Goal: Task Accomplishment & Management: Manage account settings

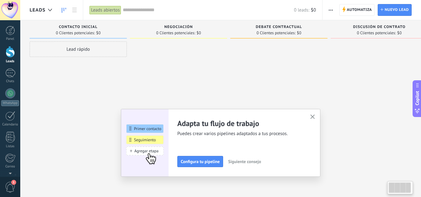
click at [92, 49] on div "Lead rápido" at bounding box center [78, 49] width 97 height 16
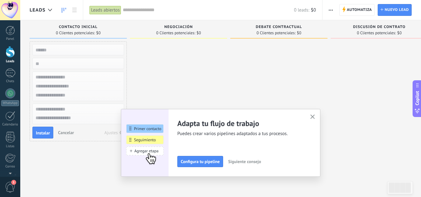
click at [91, 52] on input "text" at bounding box center [77, 49] width 91 height 9
type input "*****"
type input "***"
click at [91, 52] on input "*****" at bounding box center [77, 49] width 91 height 9
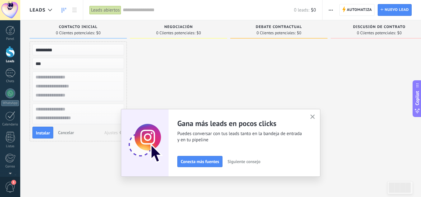
type input "*********"
click at [86, 81] on input "text" at bounding box center [77, 77] width 91 height 9
click at [87, 80] on input "text" at bounding box center [77, 77] width 91 height 9
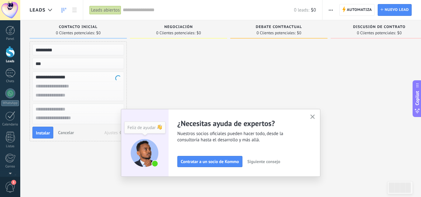
type input "**********"
click at [52, 97] on input "text" at bounding box center [77, 95] width 91 height 9
type input "**********"
click at [44, 133] on span "Instalar" at bounding box center [43, 133] width 14 height 4
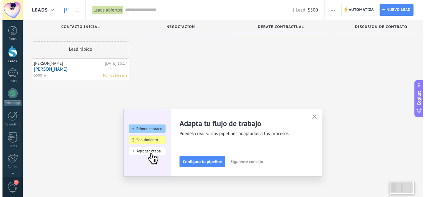
scroll to position [11, 0]
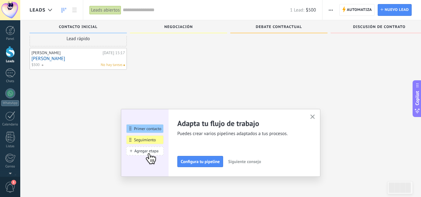
click at [85, 119] on div "Lead rápido Francisco Aviles Hoy 15:17 Francisco $500 No hay tareas" at bounding box center [78, 89] width 97 height 116
click at [12, 184] on span "1" at bounding box center [13, 182] width 5 height 5
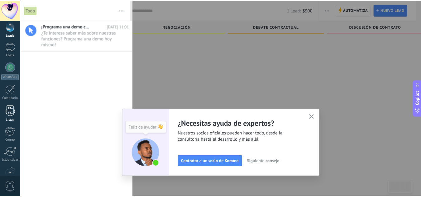
scroll to position [62, 0]
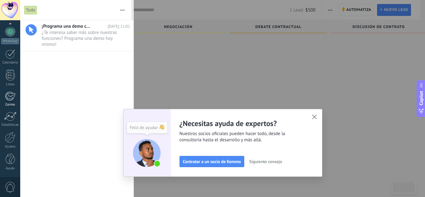
click at [9, 97] on div at bounding box center [10, 96] width 10 height 9
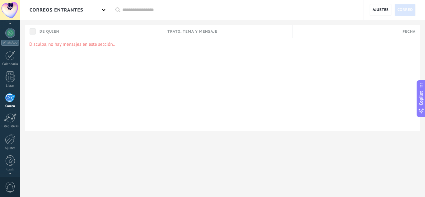
click at [82, 63] on div "Disculpa, no hay mensajes en esta sección.." at bounding box center [223, 84] width 396 height 93
click at [83, 63] on div "Disculpa, no hay mensajes en esta sección.." at bounding box center [223, 84] width 396 height 93
click at [78, 64] on div "Disculpa, no hay mensajes en esta sección.." at bounding box center [223, 84] width 396 height 93
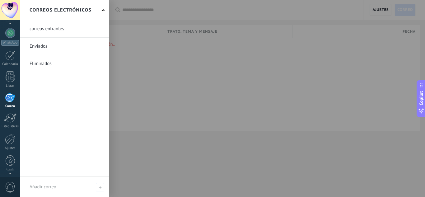
click at [10, 102] on div at bounding box center [10, 97] width 10 height 9
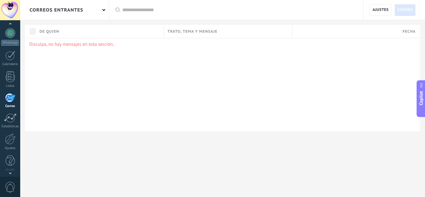
click at [10, 99] on div at bounding box center [10, 97] width 10 height 9
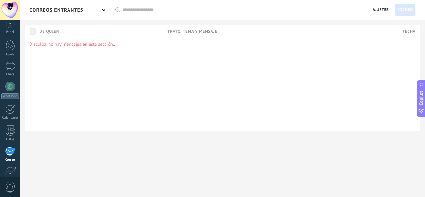
scroll to position [0, 0]
click at [8, 75] on div at bounding box center [10, 73] width 10 height 9
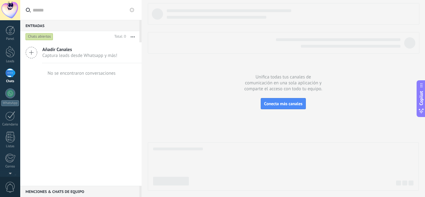
click at [45, 51] on span "Añadir Canales" at bounding box center [79, 50] width 75 height 6
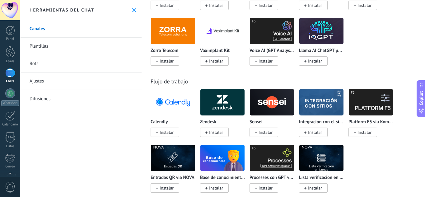
scroll to position [903, 0]
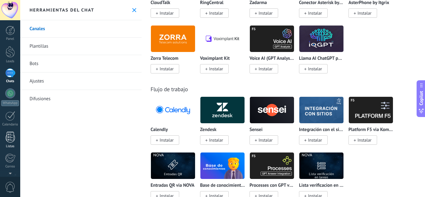
click at [12, 140] on div at bounding box center [10, 137] width 9 height 11
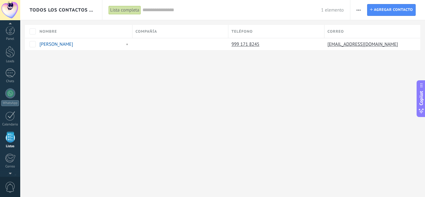
scroll to position [39, 0]
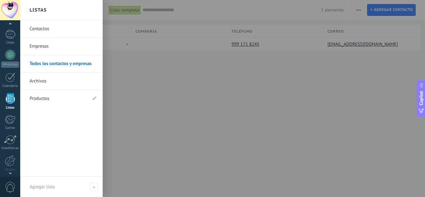
click at [51, 29] on link "Contactos" at bounding box center [63, 28] width 67 height 17
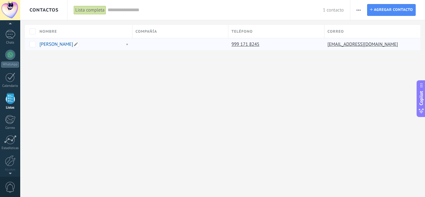
click at [54, 42] on link "[PERSON_NAME]" at bounding box center [57, 44] width 34 height 6
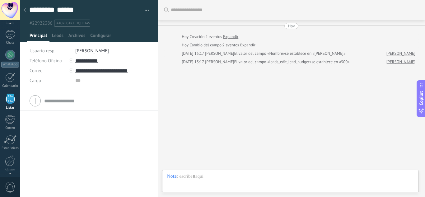
click at [234, 64] on span "El valor del campo «leads_edit_lead_budget»" at bounding box center [273, 62] width 78 height 6
click at [105, 40] on span "Configurar" at bounding box center [100, 37] width 21 height 9
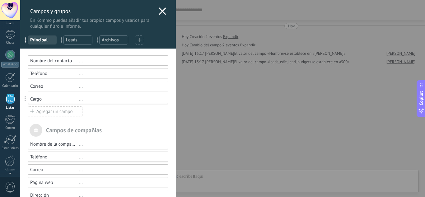
click at [20, 120] on div "Campos y grupos En Kommo puedes añadir tus propios campos y usarlos para cualqu…" at bounding box center [222, 98] width 405 height 197
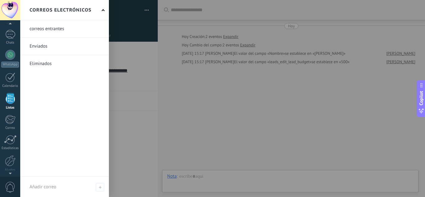
click at [60, 29] on link at bounding box center [64, 28] width 89 height 17
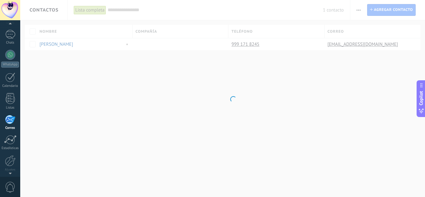
scroll to position [60, 0]
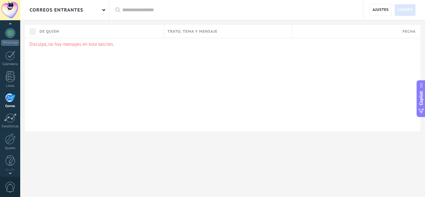
click at [102, 12] on div "correos entrantes" at bounding box center [64, 10] width 89 height 20
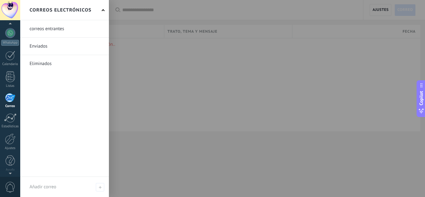
click at [106, 9] on div "Correos electrónicos" at bounding box center [64, 10] width 89 height 20
click at [100, 187] on use at bounding box center [100, 187] width 3 height 3
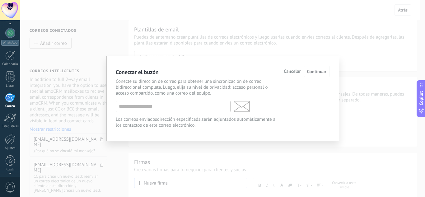
scroll to position [1, 0]
click at [164, 84] on p "Conecte su dirección de correo para obtener una sincronización de correo bidire…" at bounding box center [198, 87] width 164 height 18
click at [165, 102] on input "text" at bounding box center [173, 106] width 115 height 11
click at [165, 104] on input "text" at bounding box center [173, 106] width 115 height 11
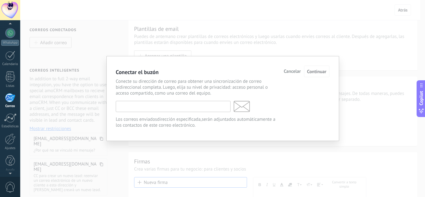
click at [165, 104] on input "text" at bounding box center [173, 106] width 115 height 11
click at [164, 105] on input "text" at bounding box center [173, 106] width 115 height 11
click at [163, 105] on input "text" at bounding box center [173, 106] width 115 height 11
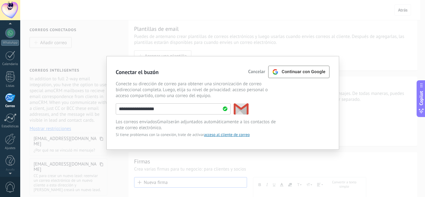
click at [184, 109] on input "**********" at bounding box center [173, 108] width 115 height 11
type input "**********"
click at [295, 72] on span "Continuar con Google" at bounding box center [304, 71] width 44 height 5
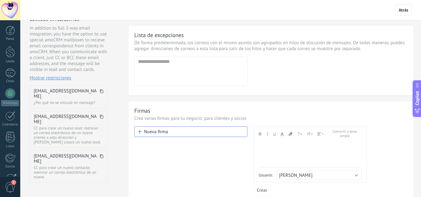
scroll to position [62, 0]
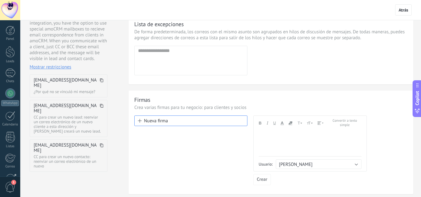
click at [63, 84] on div "[EMAIL_ADDRESS][DOMAIN_NAME] ¿Por qué no se vinculó mi mensaje?" at bounding box center [69, 85] width 78 height 23
click at [62, 89] on dd "¿Por qué no se vinculó mi mensaje?" at bounding box center [69, 91] width 70 height 5
click at [100, 80] on use at bounding box center [101, 80] width 3 height 4
click at [118, 58] on div "Correos conectados Añadir correo Correos inteligentes In addition to full 2-way…" at bounding box center [70, 86] width 101 height 257
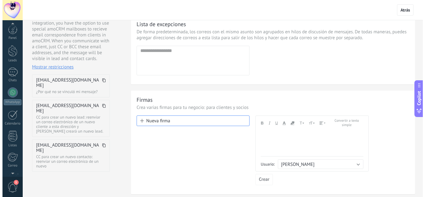
scroll to position [0, 0]
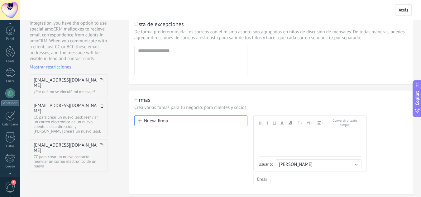
click at [11, 186] on span "1" at bounding box center [10, 187] width 11 height 11
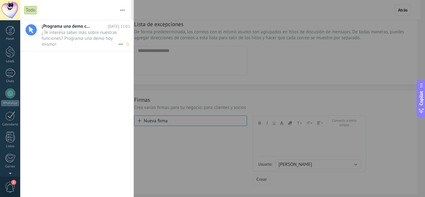
click at [96, 33] on span "¿Te interesa saber más sobre nuestras funciones? Programa una demo hoy mismo! •…" at bounding box center [80, 38] width 77 height 17
click at [14, 187] on span "1" at bounding box center [10, 187] width 11 height 11
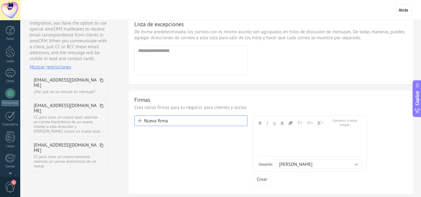
click at [15, 187] on span "1" at bounding box center [10, 187] width 11 height 11
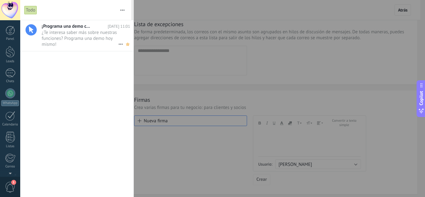
click at [125, 45] on icon at bounding box center [128, 43] width 7 height 7
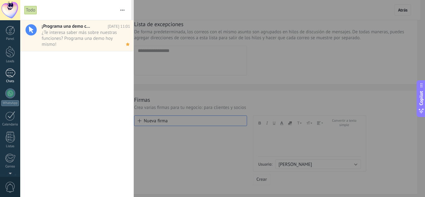
click at [11, 76] on div at bounding box center [10, 73] width 10 height 9
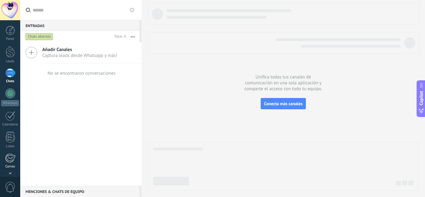
click at [12, 156] on div at bounding box center [10, 158] width 10 height 9
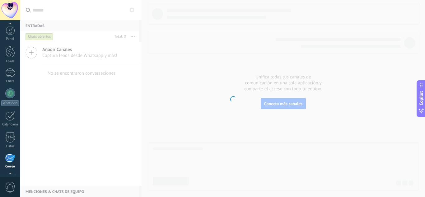
scroll to position [60, 0]
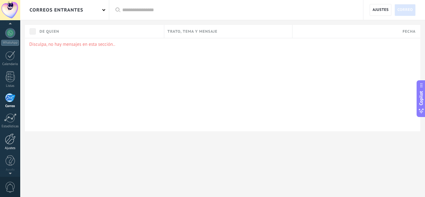
click at [14, 142] on div at bounding box center [10, 139] width 11 height 11
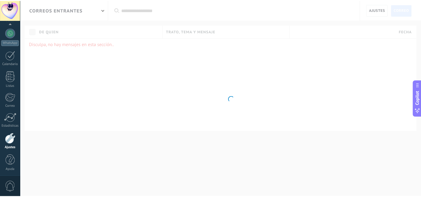
scroll to position [62, 0]
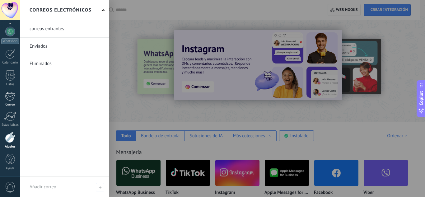
click at [11, 92] on div at bounding box center [10, 96] width 10 height 9
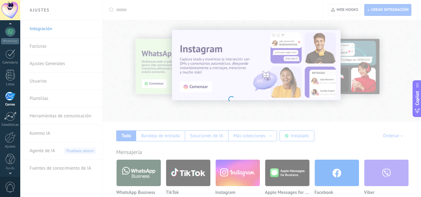
scroll to position [60, 0]
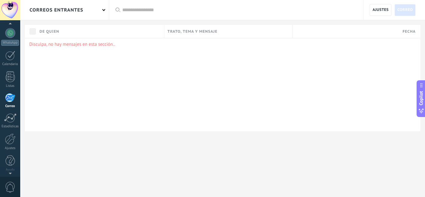
click at [98, 14] on div "correos entrantes" at bounding box center [64, 10] width 89 height 20
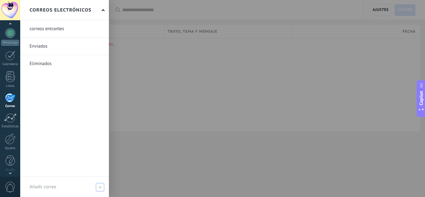
click at [40, 182] on div "Añadir correo" at bounding box center [64, 187] width 89 height 20
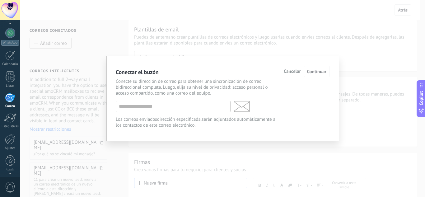
click at [290, 71] on span "Cancelar" at bounding box center [292, 71] width 17 height 4
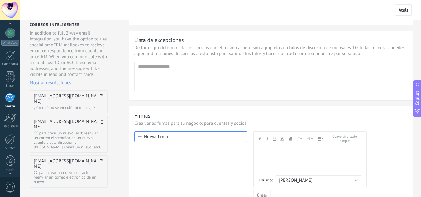
scroll to position [31, 0]
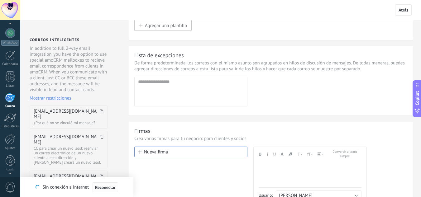
click at [108, 188] on span "Reconectar" at bounding box center [105, 187] width 21 height 4
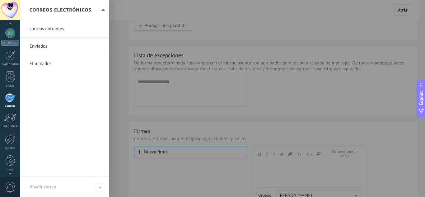
click at [8, 95] on div at bounding box center [10, 97] width 10 height 9
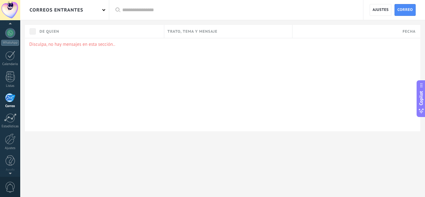
drag, startPoint x: 151, startPoint y: 106, endPoint x: 144, endPoint y: 105, distance: 7.2
click at [152, 106] on div "Disculpa, no hay mensajes en esta sección.." at bounding box center [223, 84] width 396 height 93
click at [7, 184] on span "0" at bounding box center [10, 187] width 11 height 11
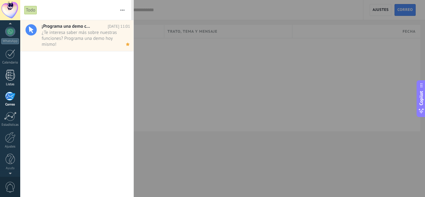
scroll to position [60, 0]
click at [10, 104] on link "Correo" at bounding box center [10, 100] width 20 height 15
click at [11, 103] on link "Correo" at bounding box center [10, 100] width 20 height 15
click at [14, 96] on div at bounding box center [10, 97] width 10 height 9
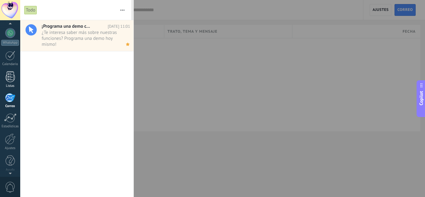
click at [10, 78] on div at bounding box center [10, 76] width 9 height 11
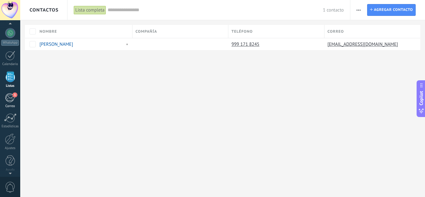
click at [11, 99] on div "1" at bounding box center [10, 97] width 10 height 9
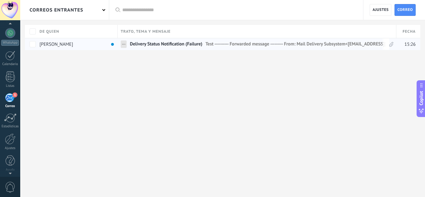
click at [150, 42] on span "Delivery Status Notification (Failure)" at bounding box center [166, 45] width 73 height 9
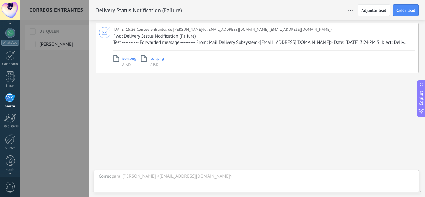
click at [130, 61] on span "icon.png" at bounding box center [129, 58] width 15 height 6
click at [241, 44] on span "Test ---------- Forwarded message --------- From: Mail Delivery Subsystem<[EMAI…" at bounding box center [263, 43] width 301 height 6
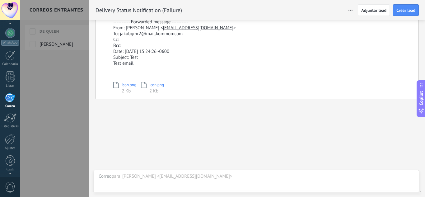
scroll to position [211, 0]
click at [75, 80] on div at bounding box center [212, 98] width 425 height 197
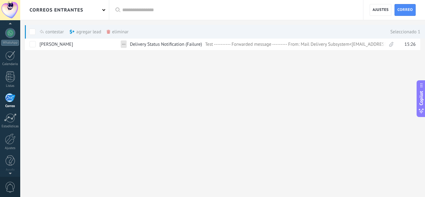
click at [92, 31] on div "agregar lead màs" at bounding box center [95, 32] width 53 height 14
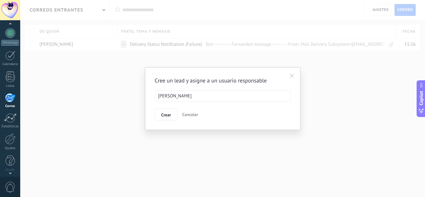
click at [196, 93] on ul "[PERSON_NAME]" at bounding box center [223, 96] width 136 height 10
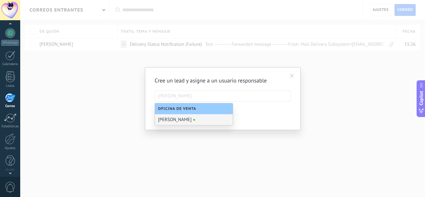
click at [182, 123] on div "[PERSON_NAME]" at bounding box center [194, 119] width 78 height 11
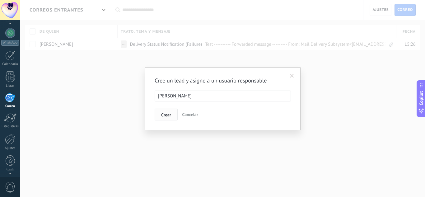
click at [167, 113] on span "Crear" at bounding box center [166, 115] width 10 height 4
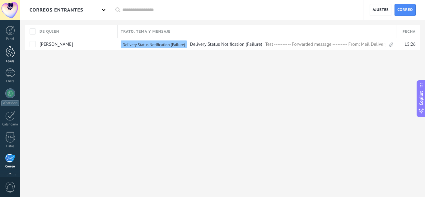
click at [7, 50] on div at bounding box center [10, 52] width 9 height 12
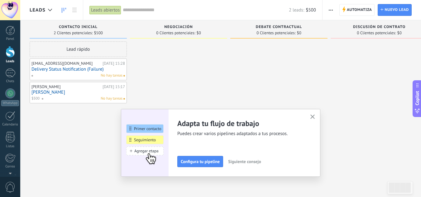
click at [315, 116] on icon "button" at bounding box center [312, 117] width 5 height 5
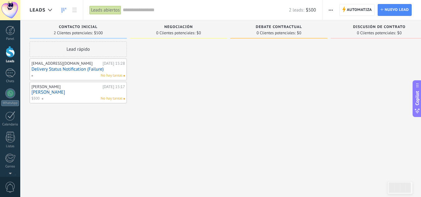
click at [85, 70] on link "Delivery Status Notification (Failure)" at bounding box center [77, 69] width 93 height 5
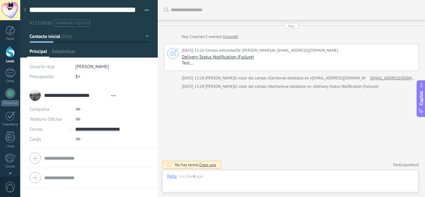
scroll to position [1, 0]
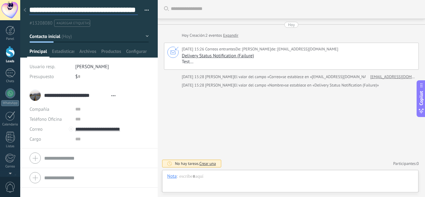
click at [121, 11] on textarea "**********" at bounding box center [83, 10] width 109 height 10
click at [132, 93] on div "**********" at bounding box center [89, 95] width 119 height 16
click at [33, 97] on div "**********" at bounding box center [74, 95] width 89 height 16
click at [112, 94] on span "Abrir detalle Copie el nombre Desatar Contacto principal" at bounding box center [113, 95] width 10 height 5
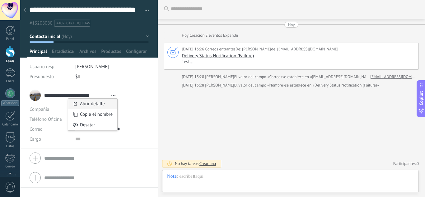
click at [105, 104] on link "Abrir detalle" at bounding box center [92, 104] width 25 height 6
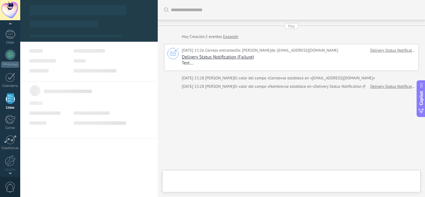
scroll to position [1, 0]
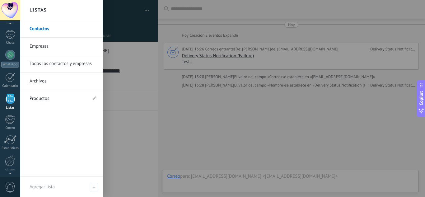
click at [53, 32] on link "Contactos" at bounding box center [63, 28] width 67 height 17
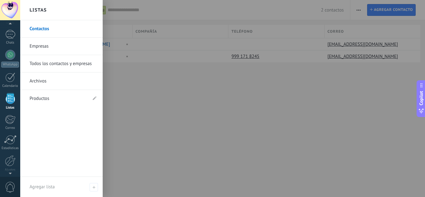
click at [46, 26] on link "Contactos" at bounding box center [63, 28] width 67 height 17
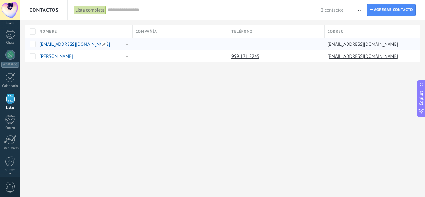
click at [88, 43] on link "[EMAIL_ADDRESS][DOMAIN_NAME]" at bounding box center [75, 44] width 71 height 6
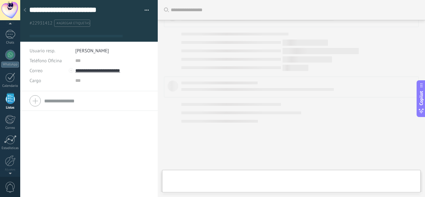
scroll to position [1, 0]
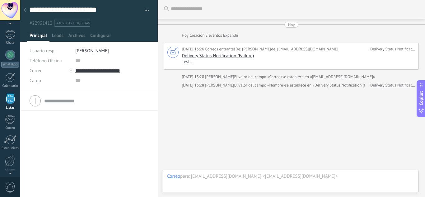
click at [225, 182] on div "Correo para : [EMAIL_ADDRESS][DOMAIN_NAME] <[EMAIL_ADDRESS][DOMAIN_NAME]> CC: T…" at bounding box center [290, 182] width 247 height 19
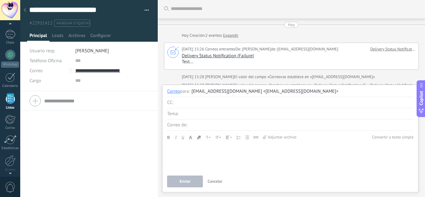
click at [196, 99] on input "4" at bounding box center [294, 102] width 239 height 11
click at [220, 181] on span "Cancelar" at bounding box center [215, 181] width 15 height 5
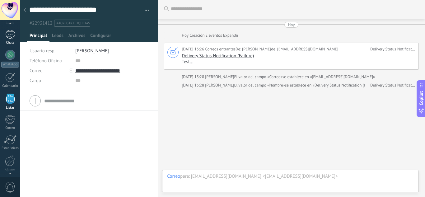
click at [12, 37] on div at bounding box center [10, 34] width 10 height 9
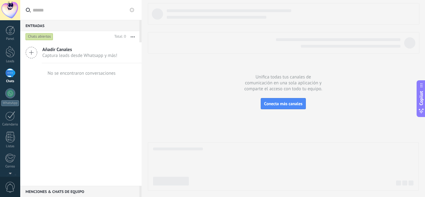
click at [66, 191] on div "Menciones & Chats de equipo 0" at bounding box center [79, 191] width 119 height 11
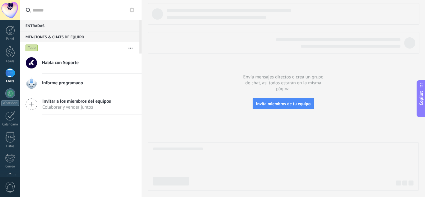
click at [42, 24] on div "Entradas 0" at bounding box center [79, 25] width 119 height 11
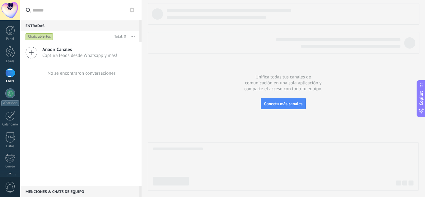
click at [39, 24] on div "Entradas 0" at bounding box center [79, 25] width 119 height 11
click at [12, 98] on div at bounding box center [10, 93] width 10 height 10
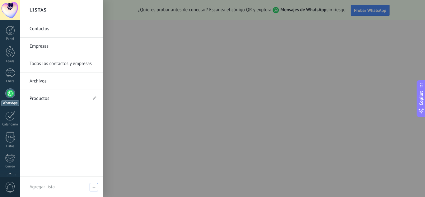
click at [48, 188] on span "Agregar lista" at bounding box center [42, 187] width 25 height 6
click at [53, 183] on input "text" at bounding box center [59, 187] width 59 height 10
type input "********"
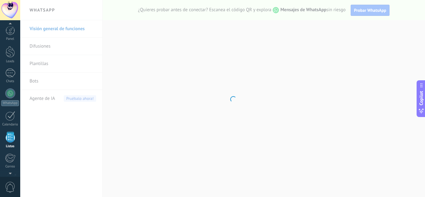
scroll to position [39, 0]
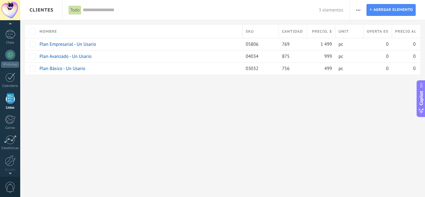
click at [73, 97] on div "**********" at bounding box center [222, 98] width 405 height 197
click at [383, 11] on span "Agregar elemento" at bounding box center [394, 9] width 40 height 11
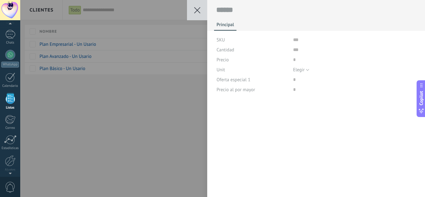
scroll to position [9, 0]
click at [191, 3] on button at bounding box center [197, 10] width 20 height 20
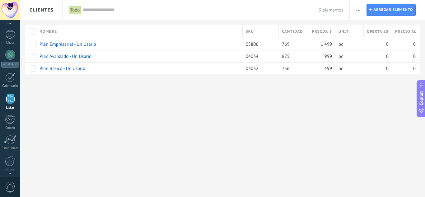
click at [44, 14] on span "Clientes" at bounding box center [42, 10] width 24 height 20
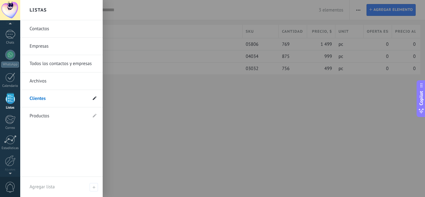
click at [93, 99] on icon at bounding box center [95, 98] width 4 height 4
click at [96, 97] on use at bounding box center [94, 98] width 4 height 3
click at [180, 104] on div at bounding box center [232, 98] width 425 height 197
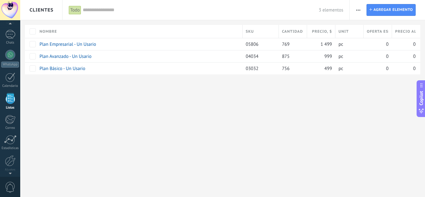
click at [358, 11] on span "button" at bounding box center [359, 10] width 4 height 12
click at [379, 51] on span "Ajuste de lista" at bounding box center [376, 51] width 28 height 12
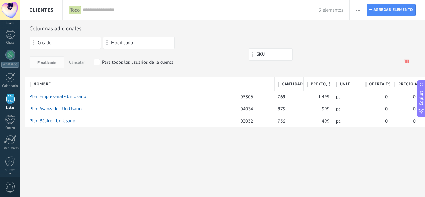
drag, startPoint x: 250, startPoint y: 84, endPoint x: 366, endPoint y: 61, distance: 118.5
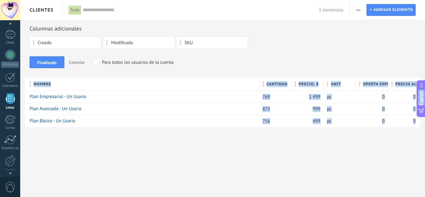
drag, startPoint x: 366, startPoint y: 61, endPoint x: 392, endPoint y: 62, distance: 25.9
drag, startPoint x: 273, startPoint y: 86, endPoint x: 383, endPoint y: 64, distance: 111.8
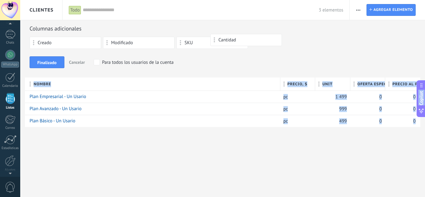
drag, startPoint x: 274, startPoint y: 42, endPoint x: 233, endPoint y: 36, distance: 41.5
click at [284, 141] on div "**********" at bounding box center [222, 73] width 405 height 147
drag, startPoint x: 304, startPoint y: 86, endPoint x: 403, endPoint y: 61, distance: 102.2
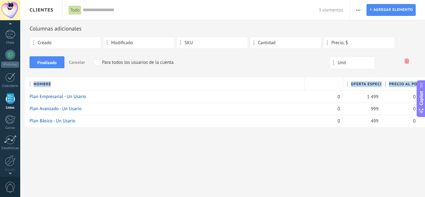
drag, startPoint x: 329, startPoint y: 89, endPoint x: 353, endPoint y: 63, distance: 35.9
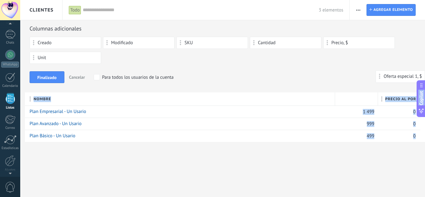
drag, startPoint x: 362, startPoint y: 100, endPoint x: 404, endPoint y: 77, distance: 47.8
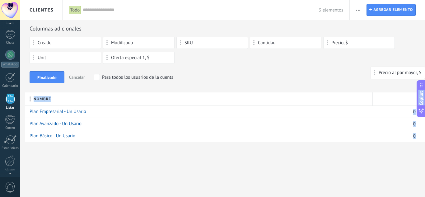
drag, startPoint x: 394, startPoint y: 98, endPoint x: 408, endPoint y: 73, distance: 28.5
click at [51, 78] on span "Finalizado" at bounding box center [46, 77] width 19 height 4
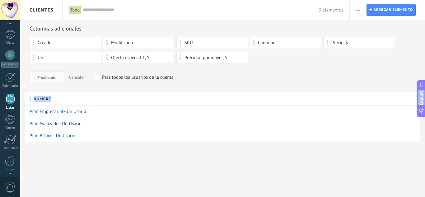
click at [138, 156] on div "**********" at bounding box center [222, 81] width 405 height 162
click at [163, 117] on div "Plan Empresarial - Un Usario" at bounding box center [220, 112] width 391 height 12
click at [357, 10] on icon "button" at bounding box center [359, 10] width 4 height 1
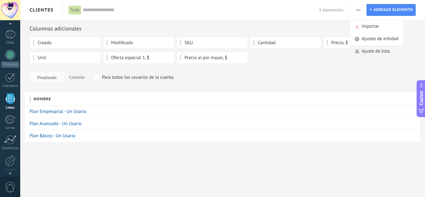
click at [362, 50] on div "Ajuste de lista" at bounding box center [376, 51] width 53 height 12
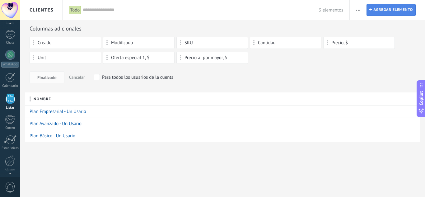
click at [375, 8] on span "Agregar elemento" at bounding box center [394, 9] width 40 height 11
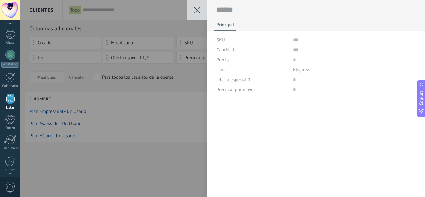
click at [198, 15] on button at bounding box center [197, 10] width 20 height 20
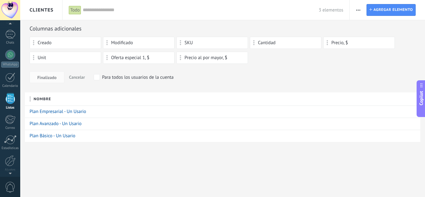
click at [361, 13] on button "button" at bounding box center [358, 10] width 9 height 12
click at [375, 38] on span "Ajustes de entidad" at bounding box center [380, 39] width 37 height 12
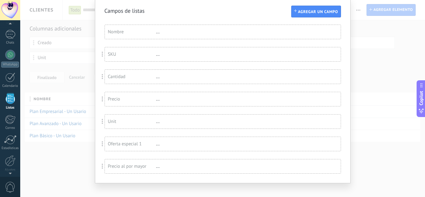
scroll to position [29, 0]
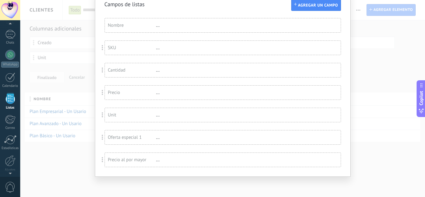
click at [203, 48] on div "SKU ..." at bounding box center [223, 48] width 236 height 14
click at [101, 43] on span at bounding box center [103, 47] width 12 height 15
click at [125, 49] on div "SKU" at bounding box center [132, 48] width 48 height 6
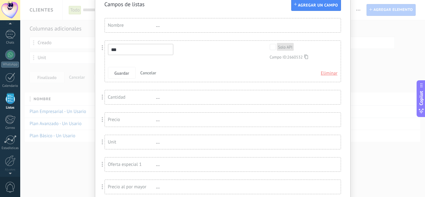
click at [330, 73] on span "Eliminar" at bounding box center [329, 73] width 17 height 11
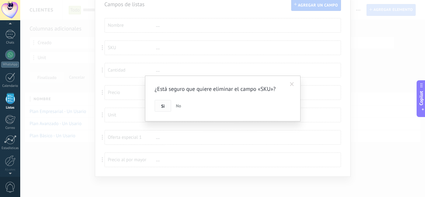
click at [163, 104] on span "Si" at bounding box center [162, 106] width 3 height 4
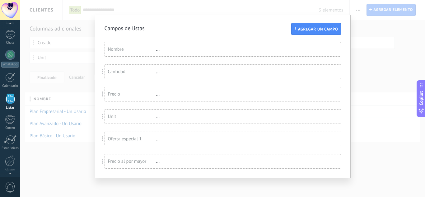
scroll to position [7, 0]
click at [210, 2] on div "Campos de listas Agregar un campo Usted ha alcanzado la cantidad máxima de los …" at bounding box center [222, 98] width 405 height 197
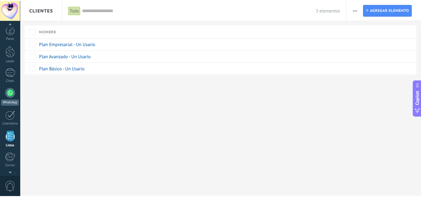
scroll to position [0, 0]
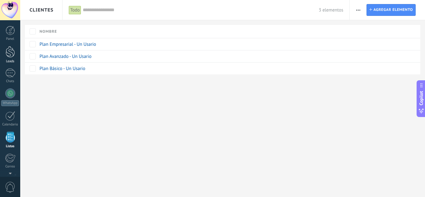
click at [11, 52] on div at bounding box center [10, 52] width 9 height 12
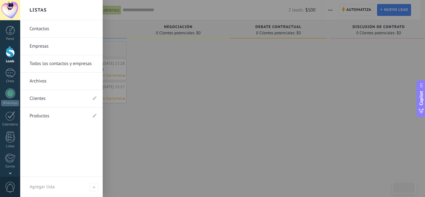
click at [53, 31] on link "Contactos" at bounding box center [63, 28] width 67 height 17
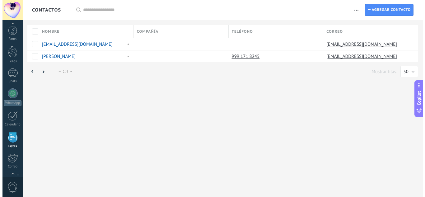
scroll to position [39, 0]
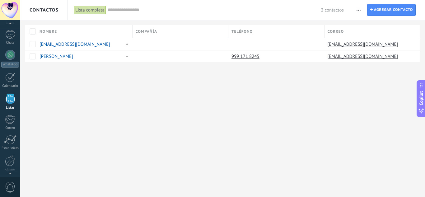
click at [358, 10] on icon "button" at bounding box center [359, 10] width 4 height 1
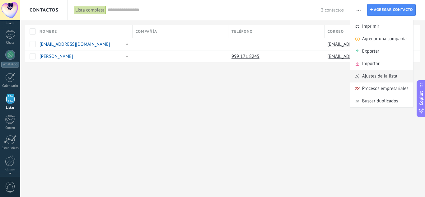
click at [377, 75] on span "Ajustes de la lista" at bounding box center [379, 76] width 35 height 12
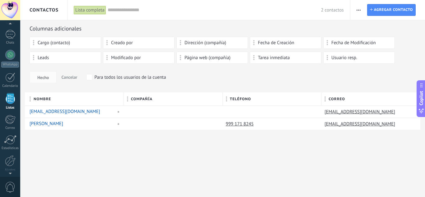
click at [358, 7] on span "button" at bounding box center [359, 10] width 4 height 12
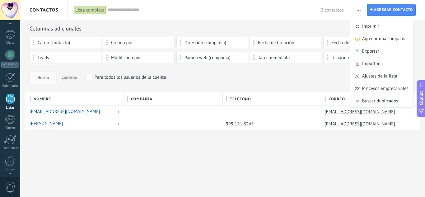
click at [283, 145] on div "Contactos Lista completa Aplicar 2 contactos Lista completa Contactos sin tarea…" at bounding box center [222, 75] width 405 height 150
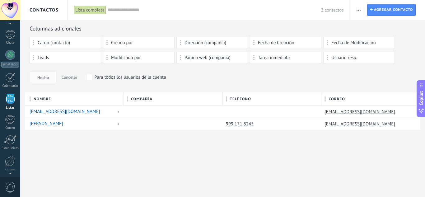
click at [357, 7] on span "button" at bounding box center [359, 10] width 4 height 12
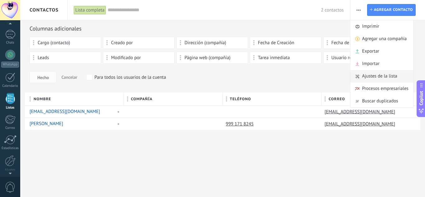
click at [383, 75] on span "Ajustes de la lista" at bounding box center [379, 76] width 35 height 12
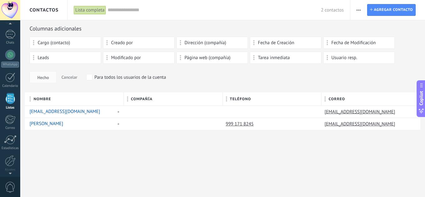
click at [357, 9] on span "button" at bounding box center [359, 10] width 4 height 12
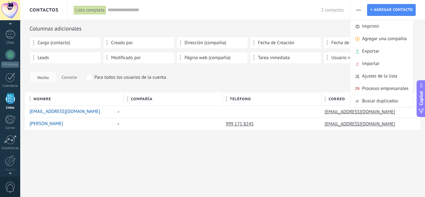
click at [249, 155] on div "Contactos Lista completa Aplicar 2 contactos Lista completa Contactos sin tarea…" at bounding box center [222, 98] width 405 height 197
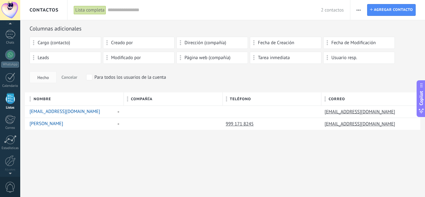
click at [140, 162] on div "Contactos Lista completa Aplicar 2 contactos Lista completa Contactos sin tarea…" at bounding box center [222, 98] width 405 height 197
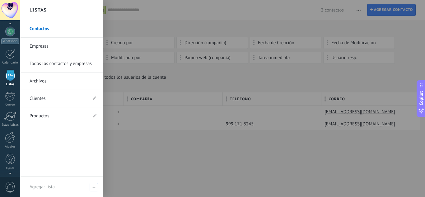
click at [43, 29] on link "Contactos" at bounding box center [63, 28] width 67 height 17
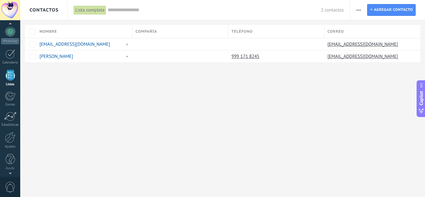
click at [359, 10] on icon "button" at bounding box center [359, 10] width 4 height 1
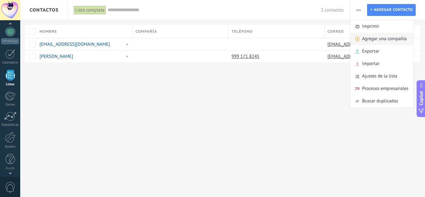
click at [383, 39] on span "Agregar una compañía" at bounding box center [384, 39] width 45 height 12
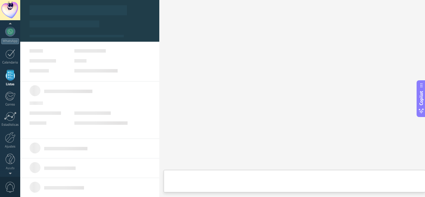
type textarea "***"
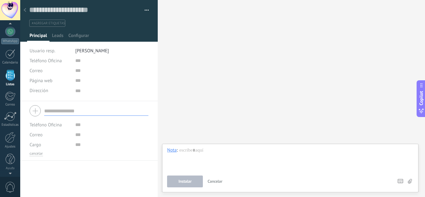
scroll to position [39, 0]
click at [27, 10] on div at bounding box center [25, 10] width 9 height 12
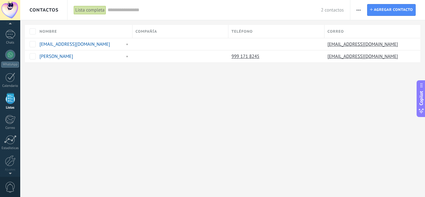
click at [280, 86] on div "Contactos Lista completa Aplicar 2 contactos Lista completa Contactos sin tarea…" at bounding box center [222, 98] width 405 height 197
click at [88, 91] on div "Contactos Lista completa Aplicar 2 contactos Lista completa Contactos sin tarea…" at bounding box center [222, 98] width 405 height 197
